Goal: Task Accomplishment & Management: Use online tool/utility

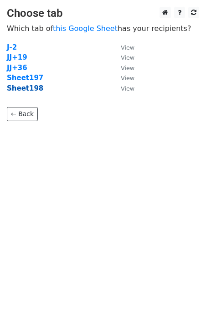
click at [26, 89] on strong "Sheet198" at bounding box center [25, 88] width 36 height 8
click at [32, 92] on strong "Sheet198" at bounding box center [25, 88] width 36 height 8
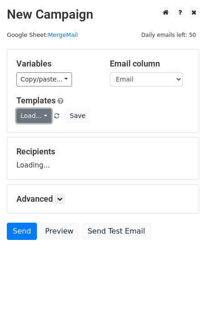
click at [33, 121] on link "Load..." at bounding box center [33, 116] width 35 height 14
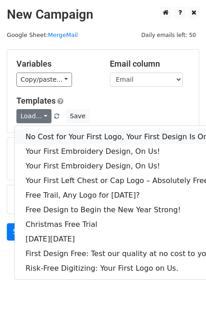
click at [42, 131] on link "No Cost for Your First Logo, Your First Design Is On Us!" at bounding box center [124, 136] width 219 height 15
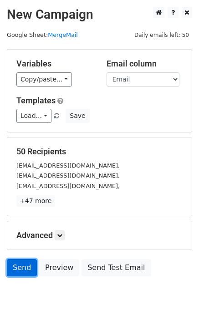
click at [18, 262] on link "Send" at bounding box center [22, 267] width 30 height 17
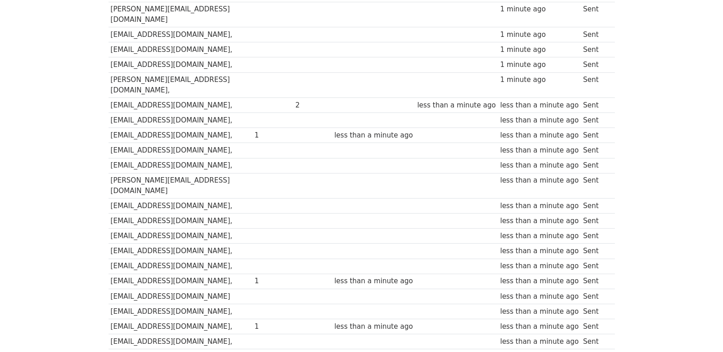
scroll to position [635, 0]
